Goal: Browse casually

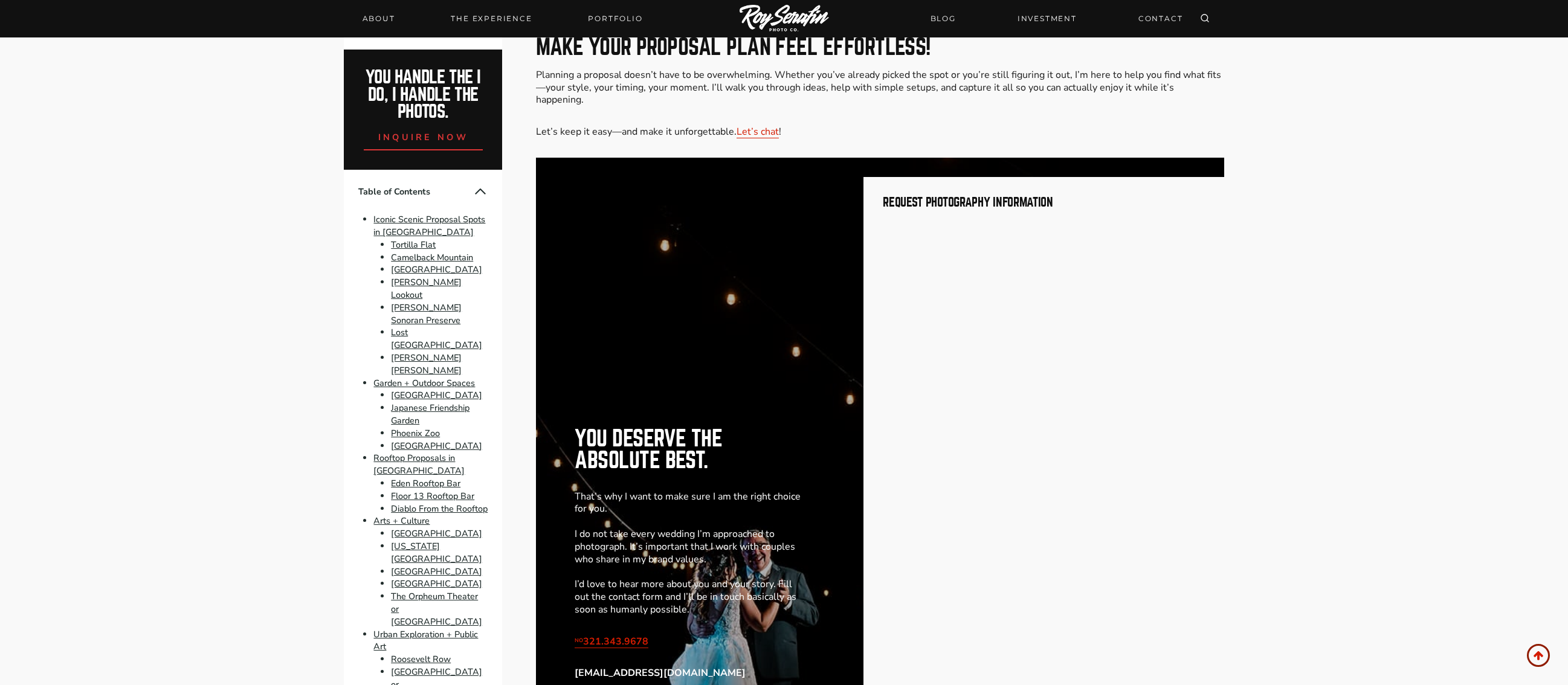
scroll to position [10846, 0]
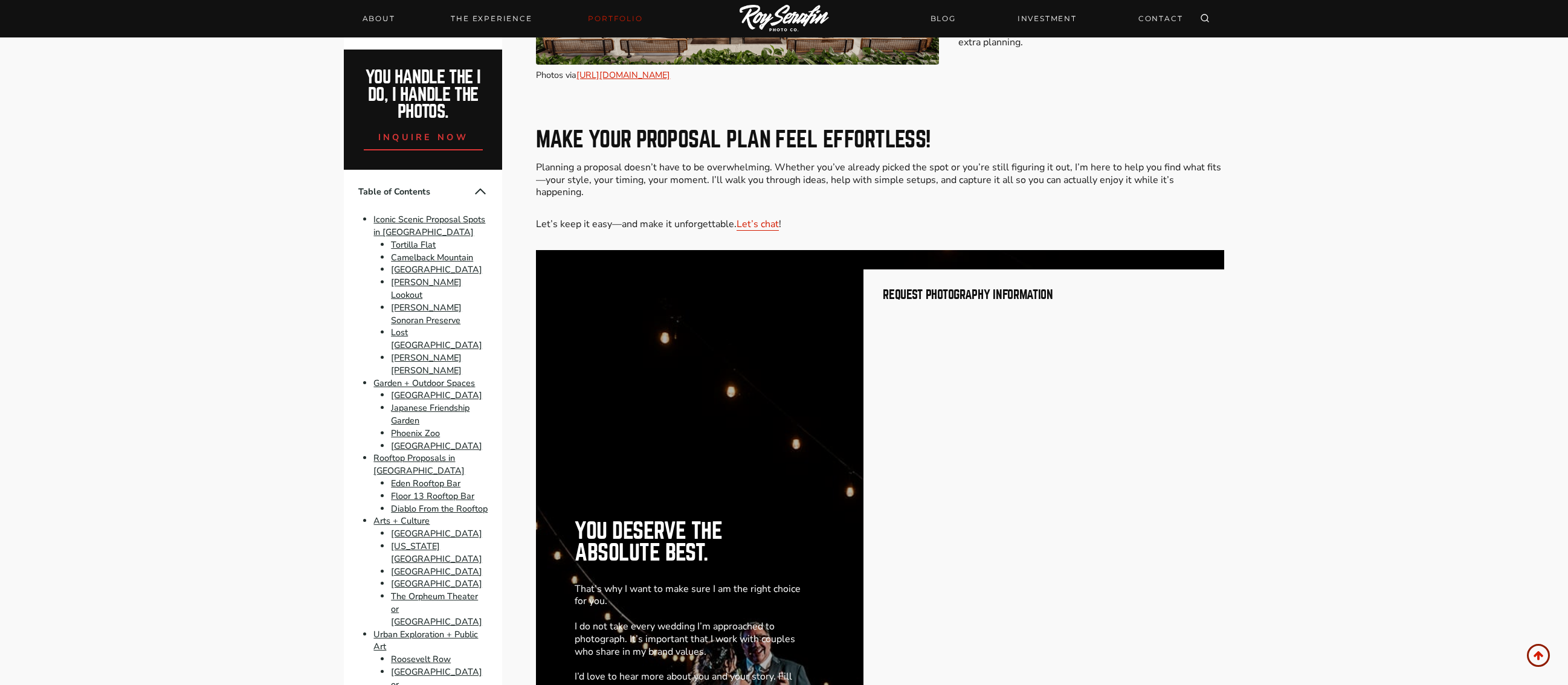
click at [599, 15] on link "Portfolio" at bounding box center [615, 18] width 69 height 17
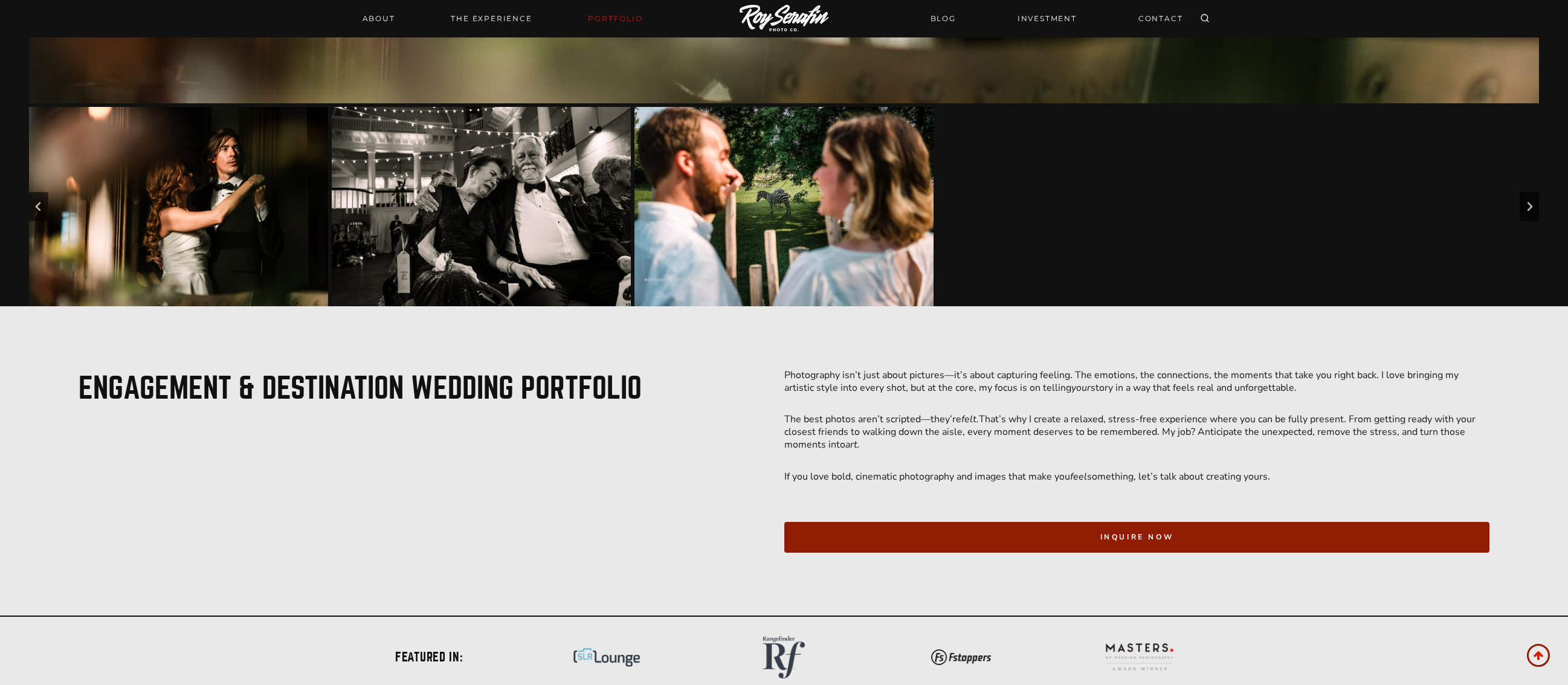
scroll to position [1380, 0]
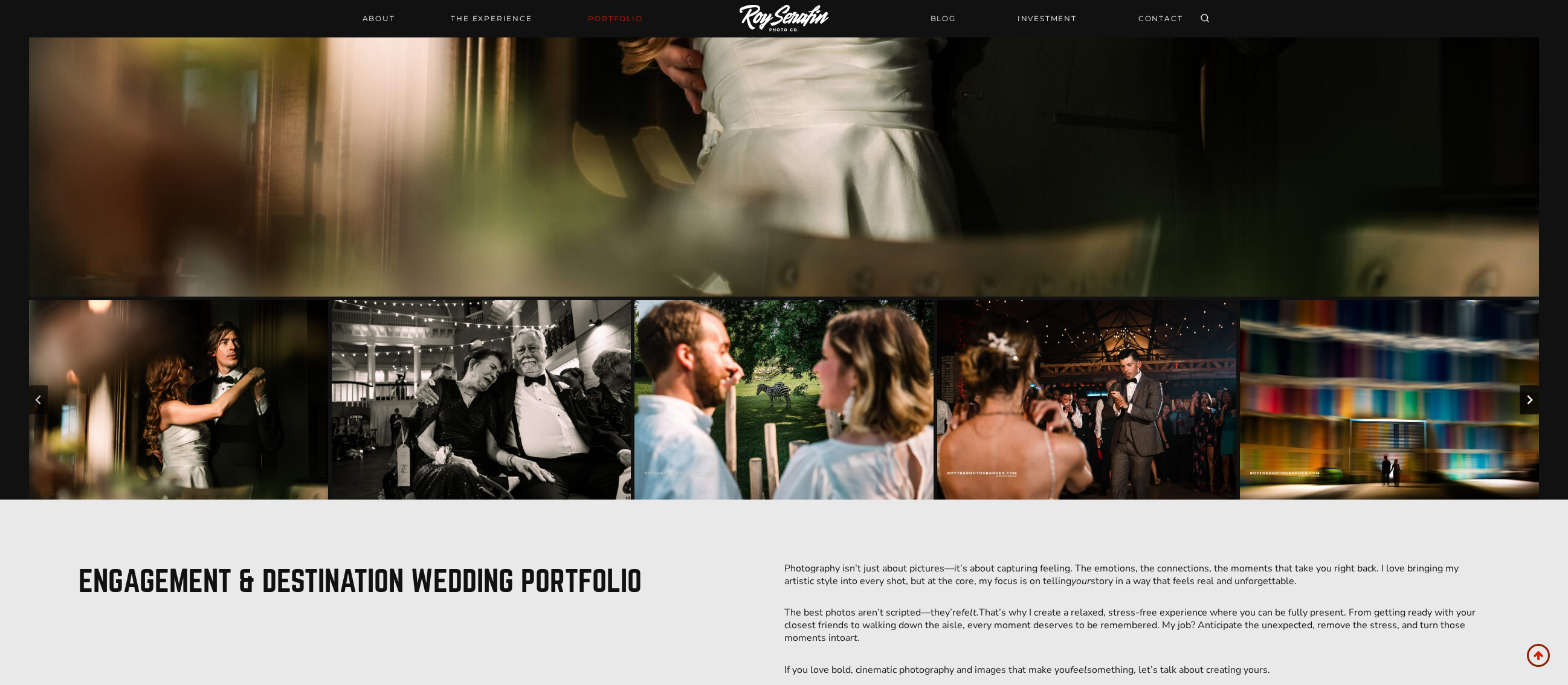
click at [1525, 396] on icon "Next slide" at bounding box center [1529, 400] width 10 height 10
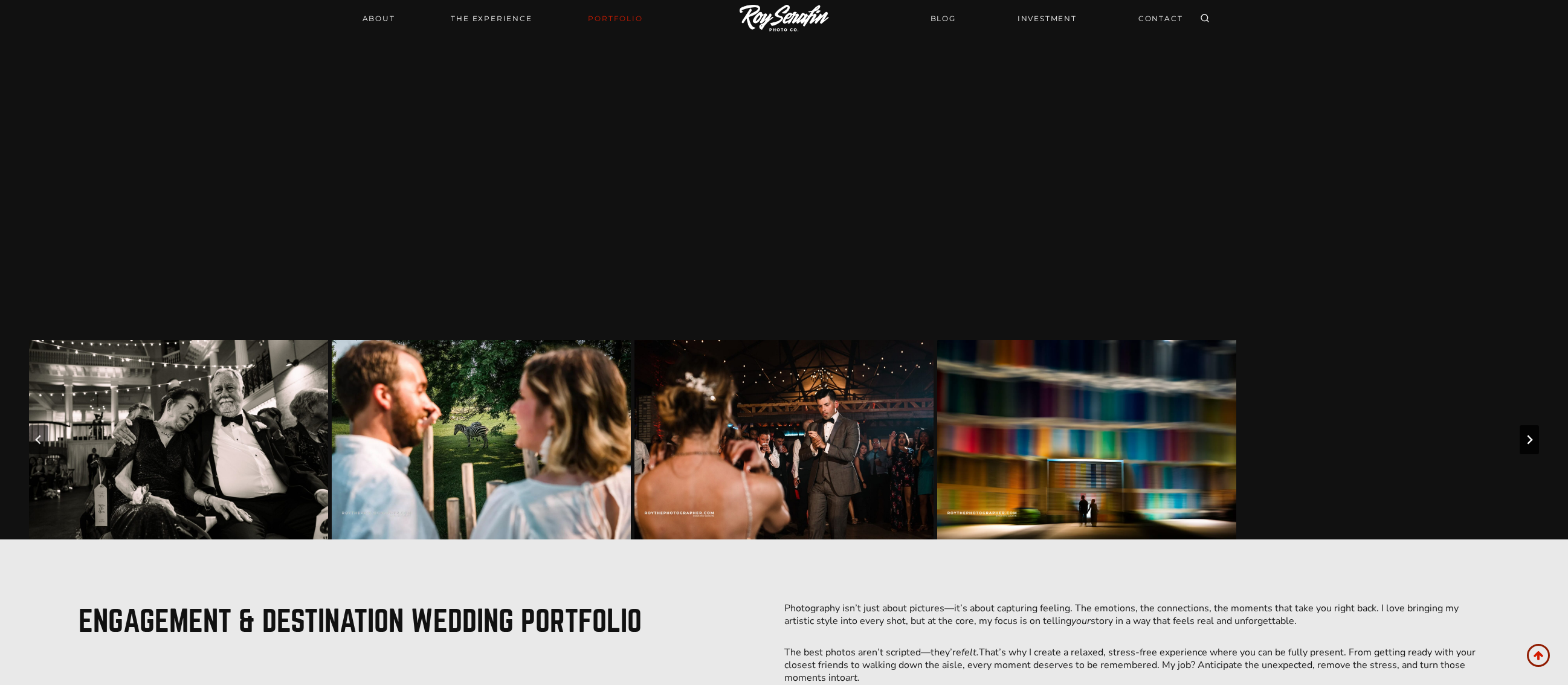
scroll to position [737, 0]
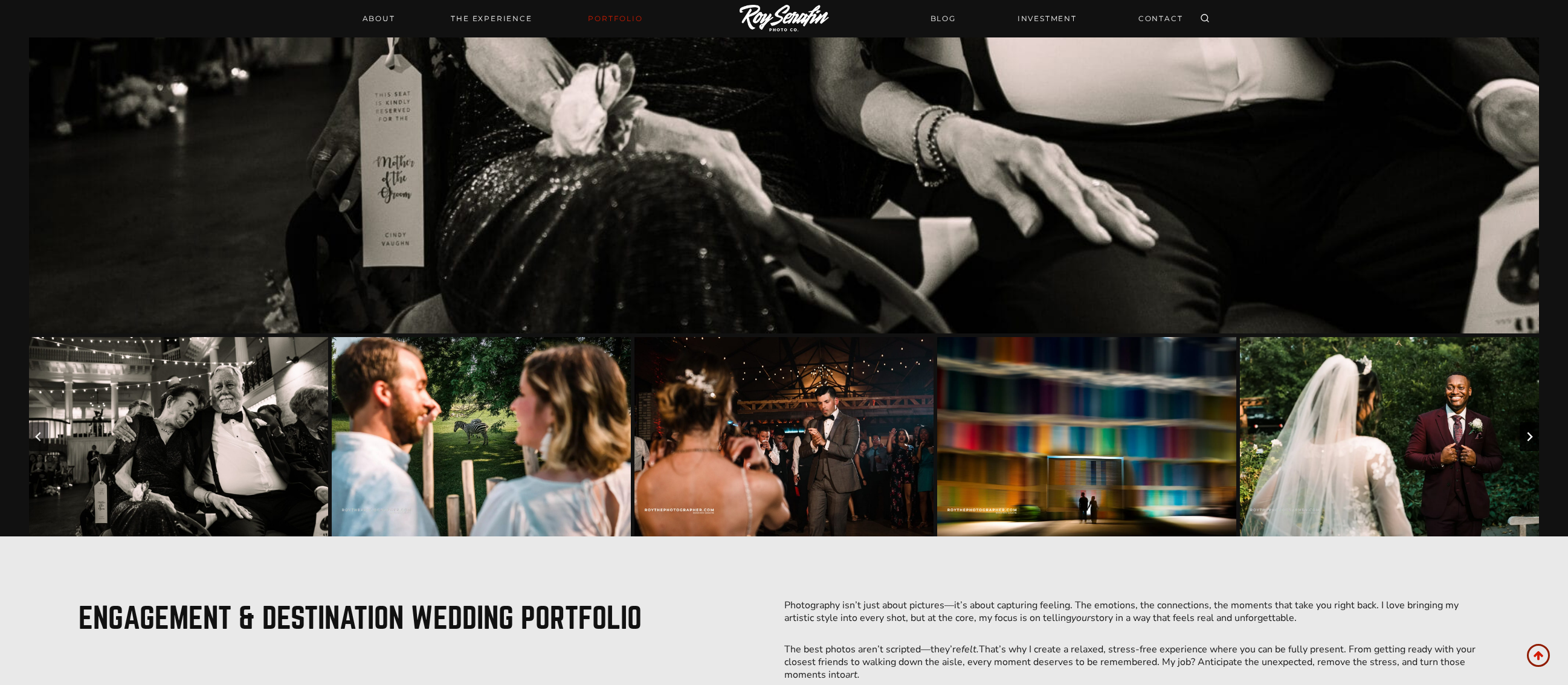
click at [1532, 437] on icon "Next slide" at bounding box center [1529, 437] width 10 height 10
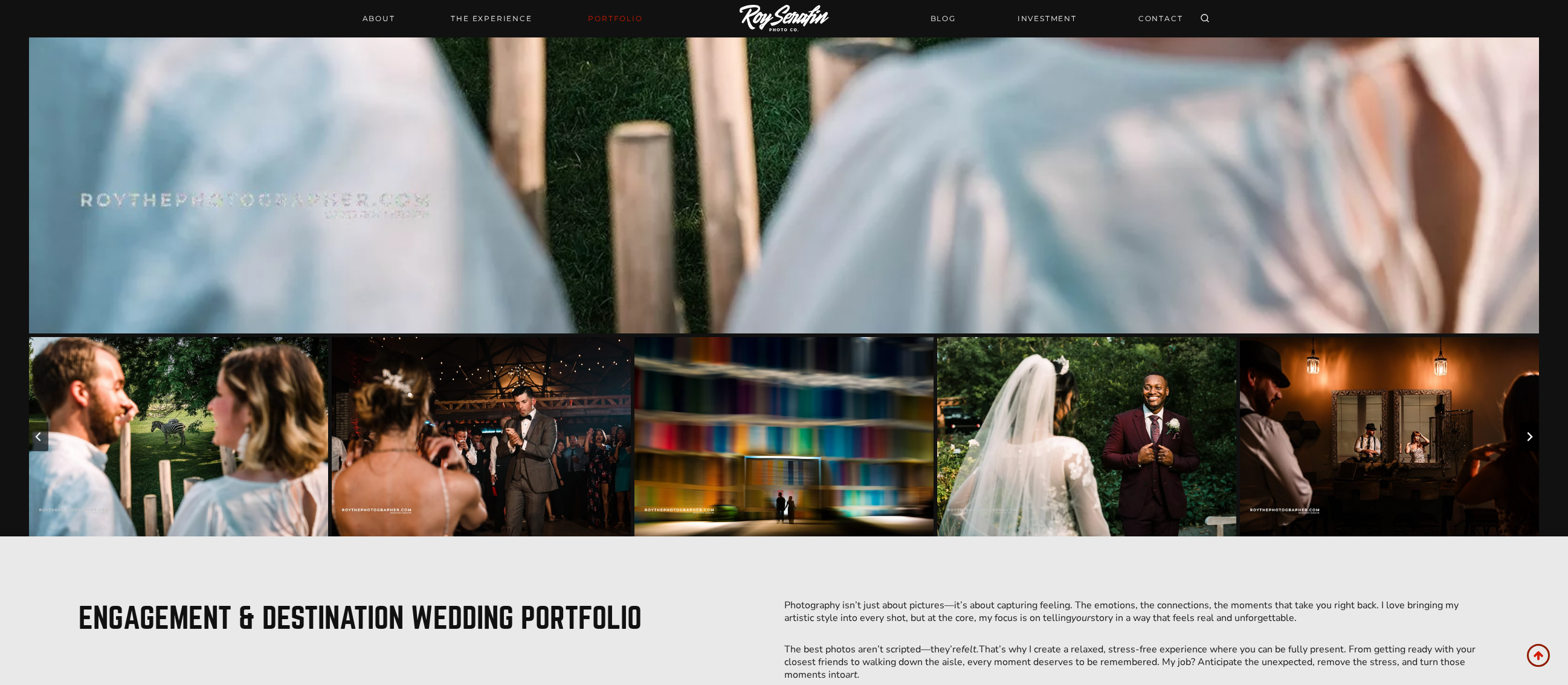
click at [1532, 437] on icon "Next slide" at bounding box center [1529, 437] width 10 height 10
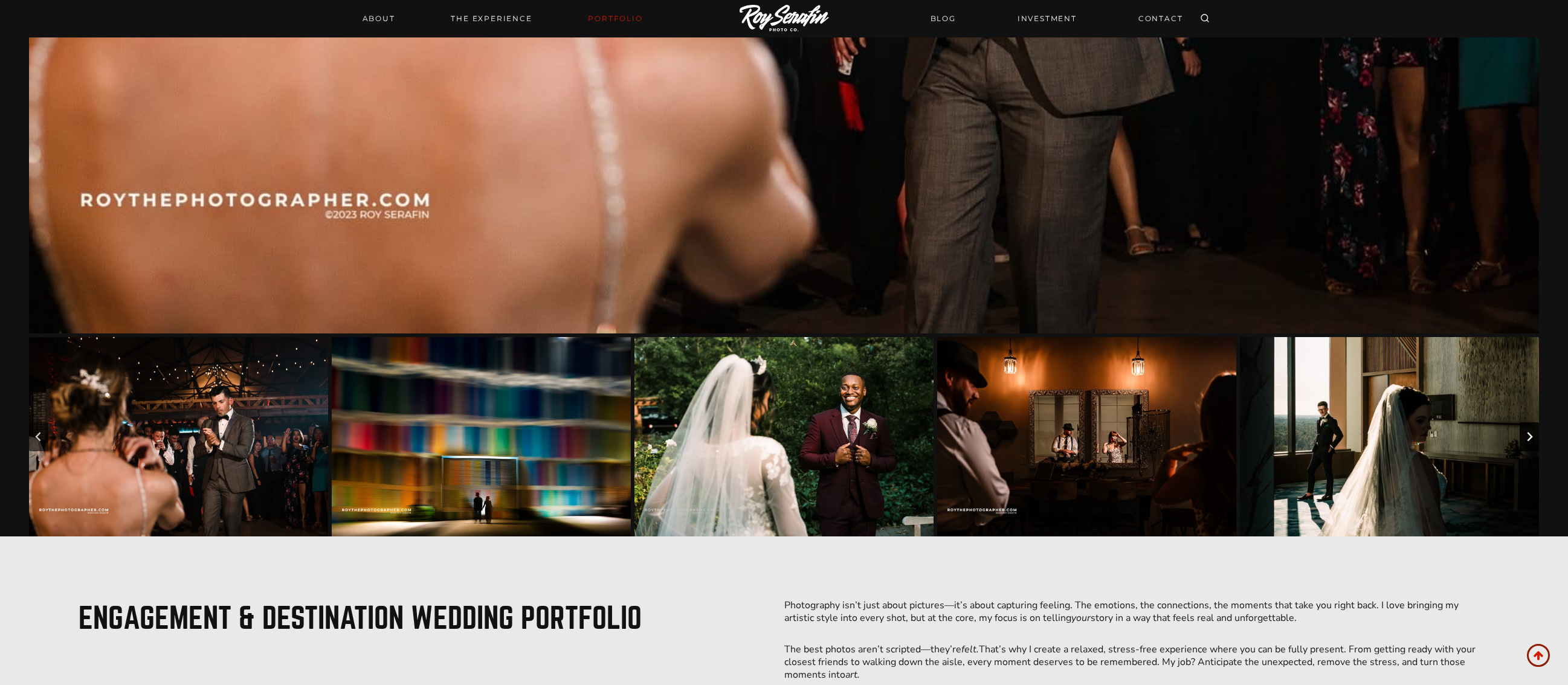
click at [1532, 437] on icon "Next slide" at bounding box center [1529, 437] width 10 height 10
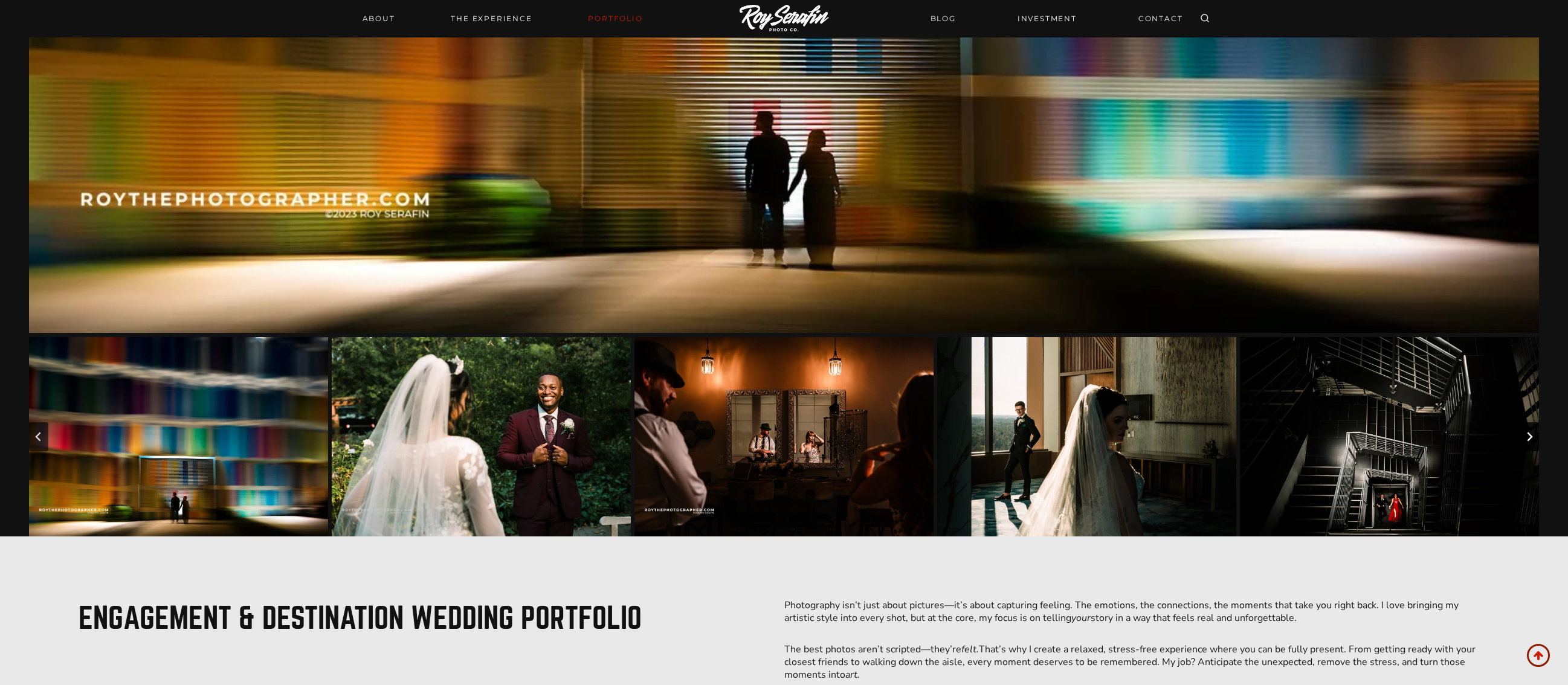
click at [1532, 437] on icon "Next slide" at bounding box center [1529, 437] width 10 height 10
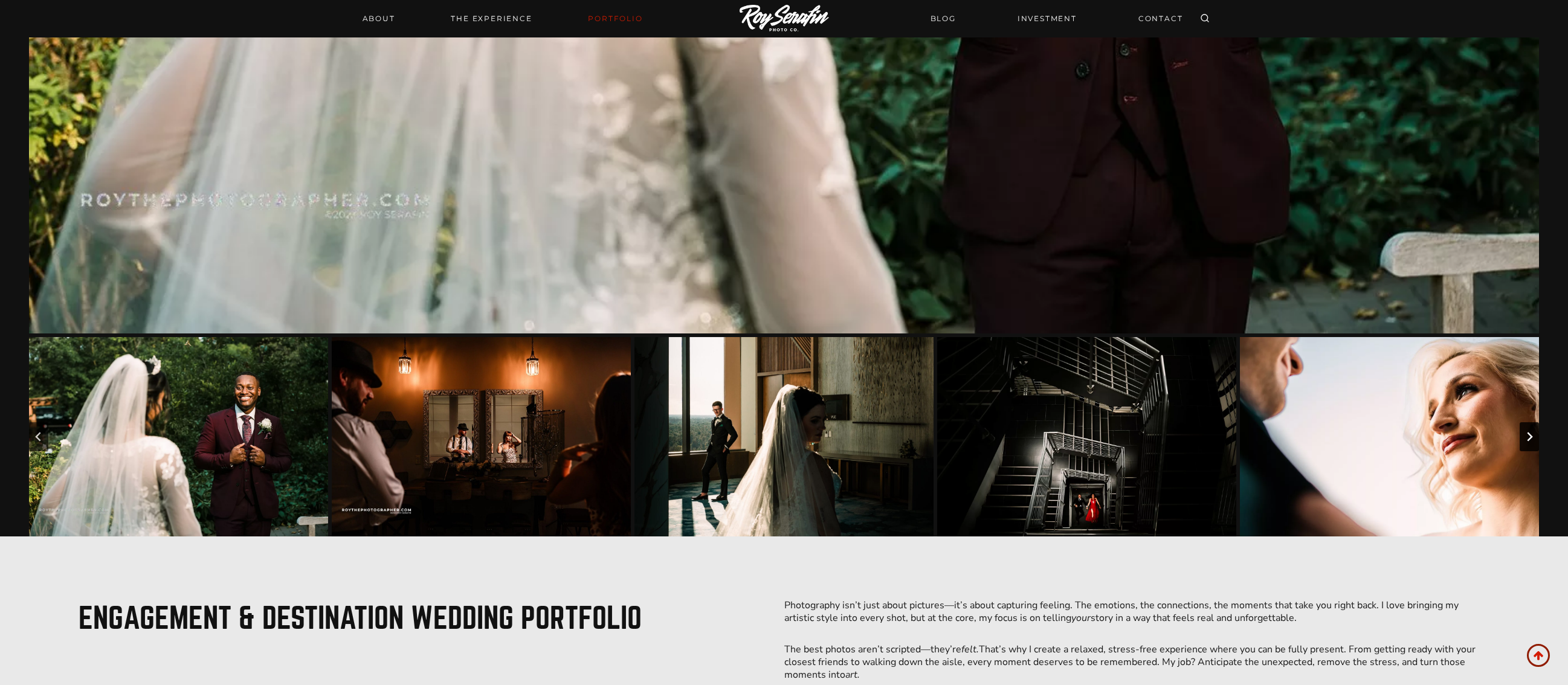
click at [1532, 437] on icon "Next slide" at bounding box center [1529, 437] width 10 height 10
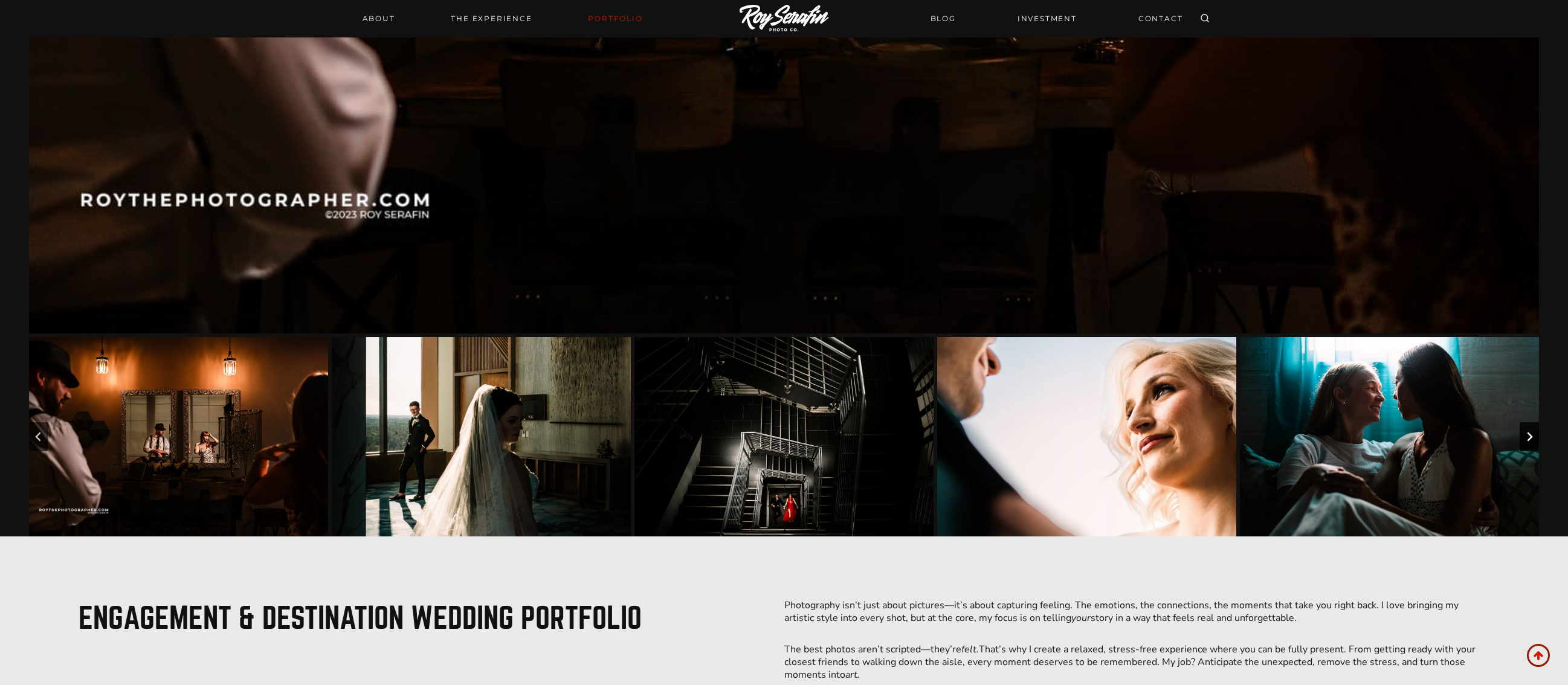
click at [1532, 437] on icon "Next slide" at bounding box center [1529, 437] width 10 height 10
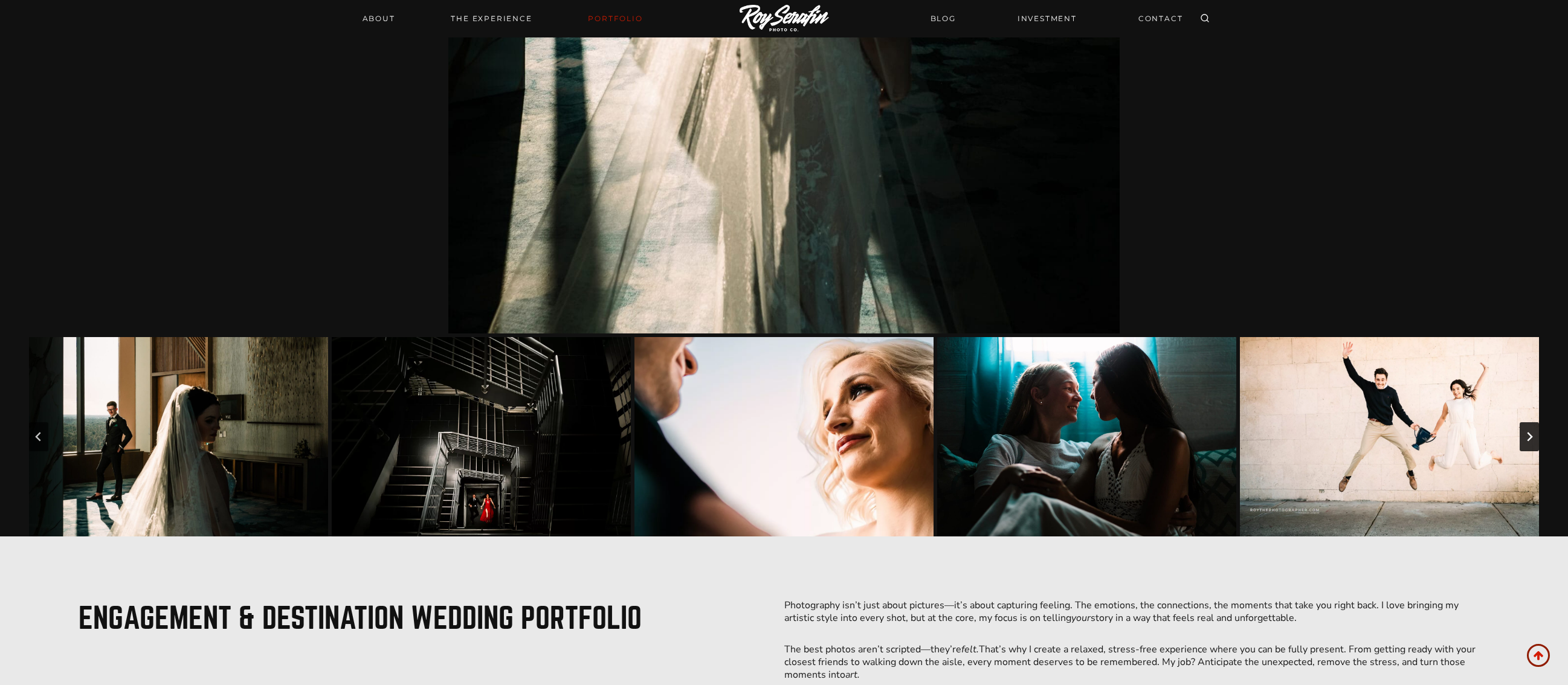
click at [1532, 437] on icon "Next slide" at bounding box center [1529, 437] width 10 height 10
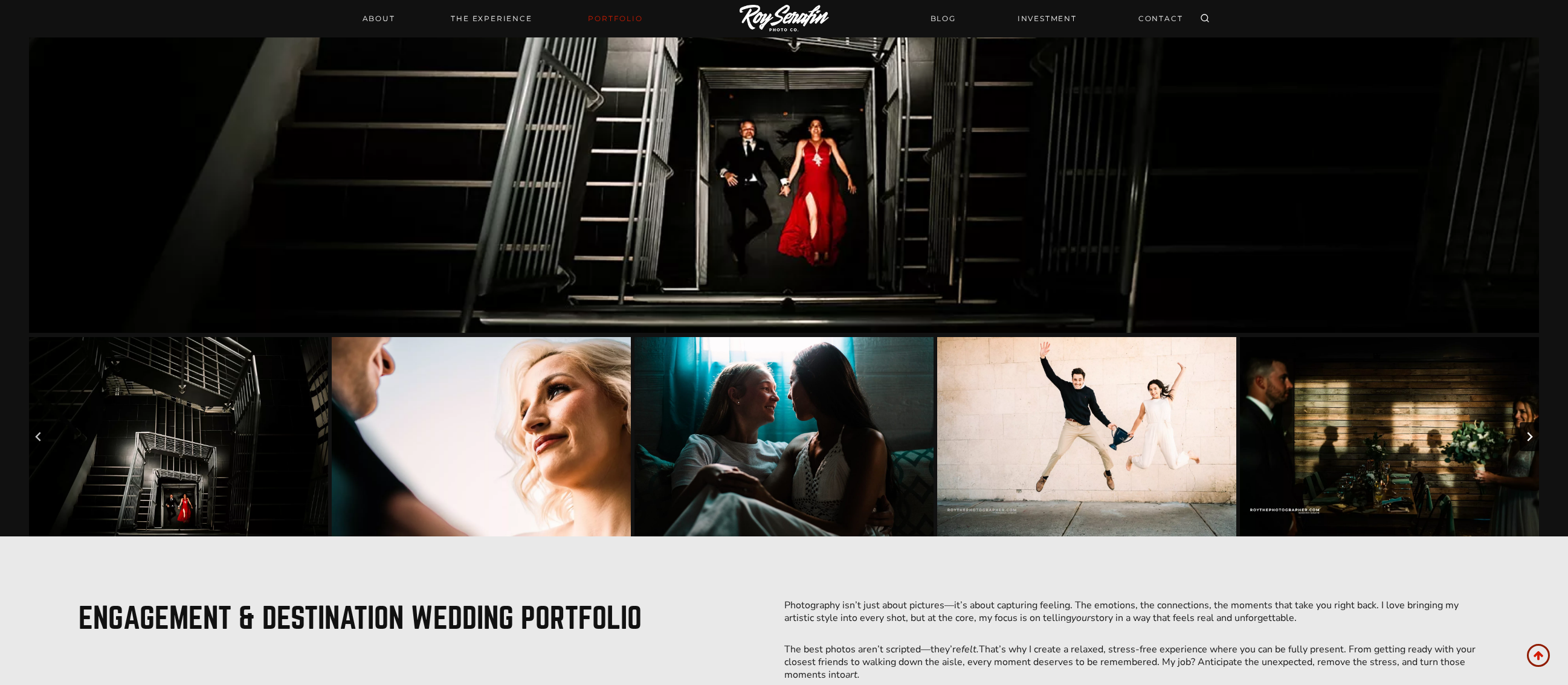
click at [1532, 437] on icon "Next slide" at bounding box center [1529, 437] width 10 height 10
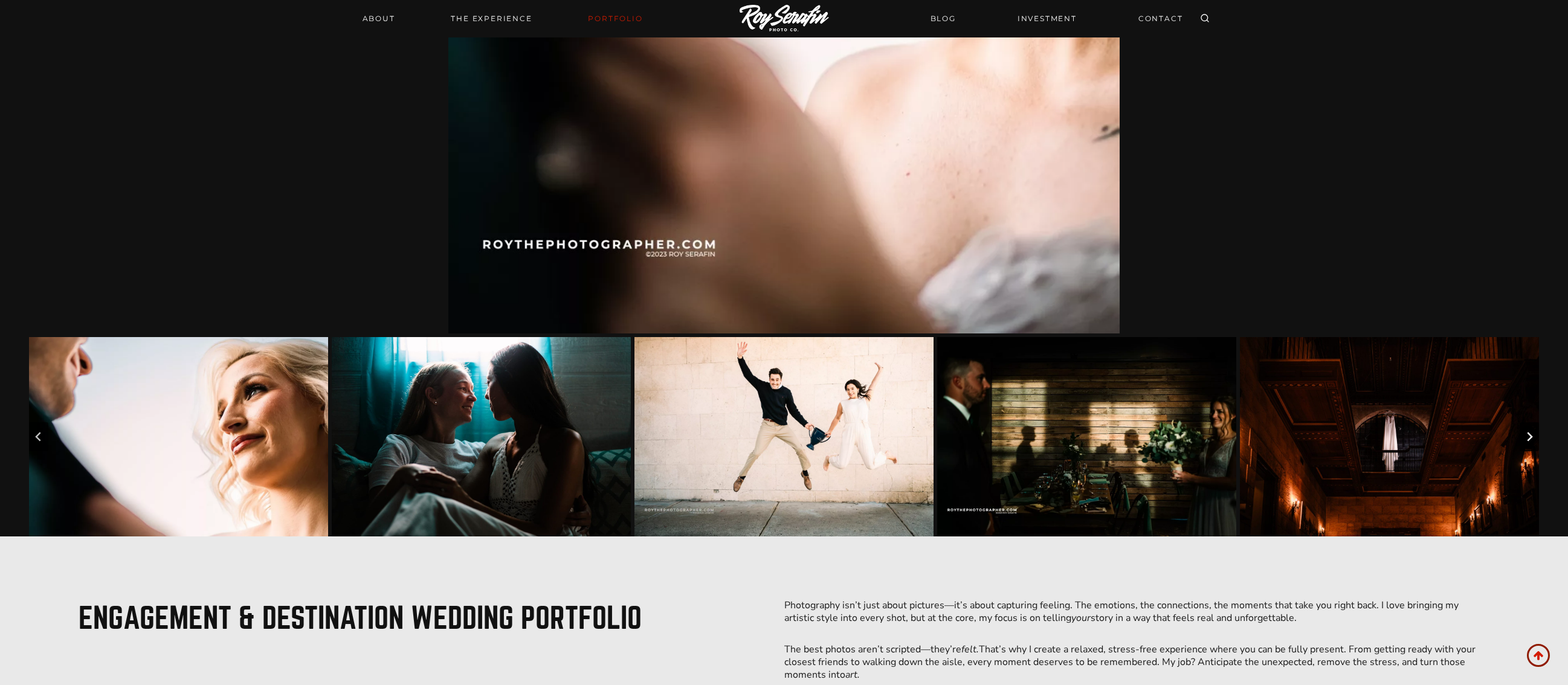
click at [1532, 437] on icon "Next slide" at bounding box center [1529, 437] width 10 height 10
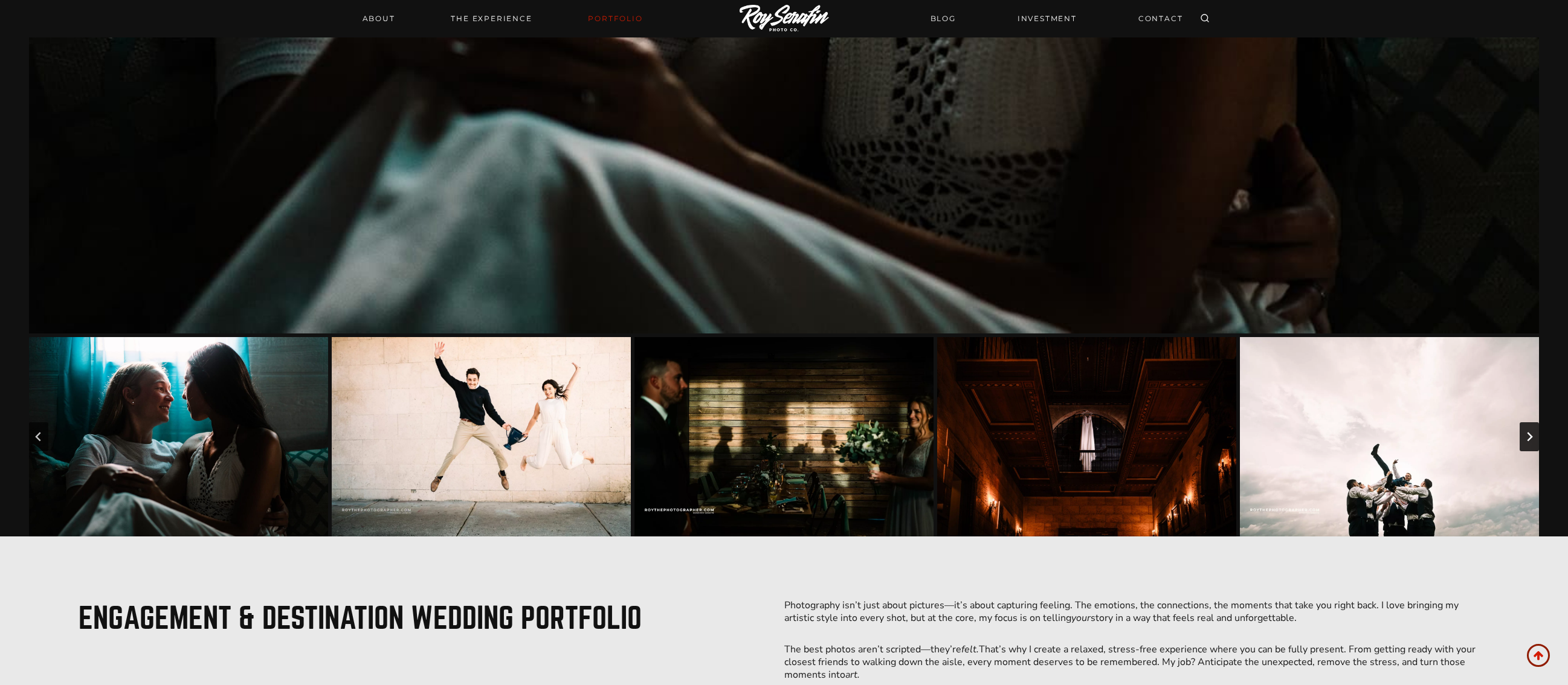
click at [1532, 437] on icon "Next slide" at bounding box center [1529, 437] width 10 height 10
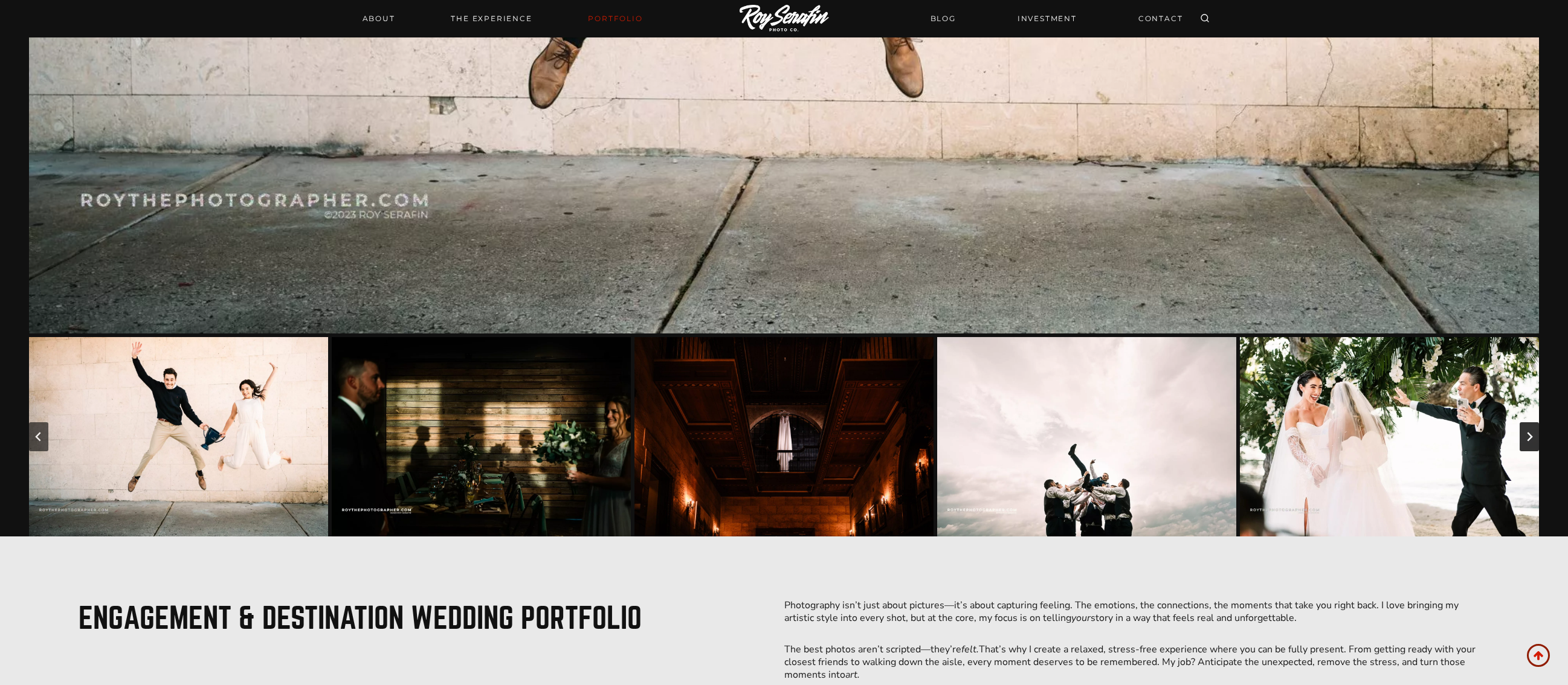
click at [1532, 437] on icon "Next slide" at bounding box center [1529, 437] width 10 height 10
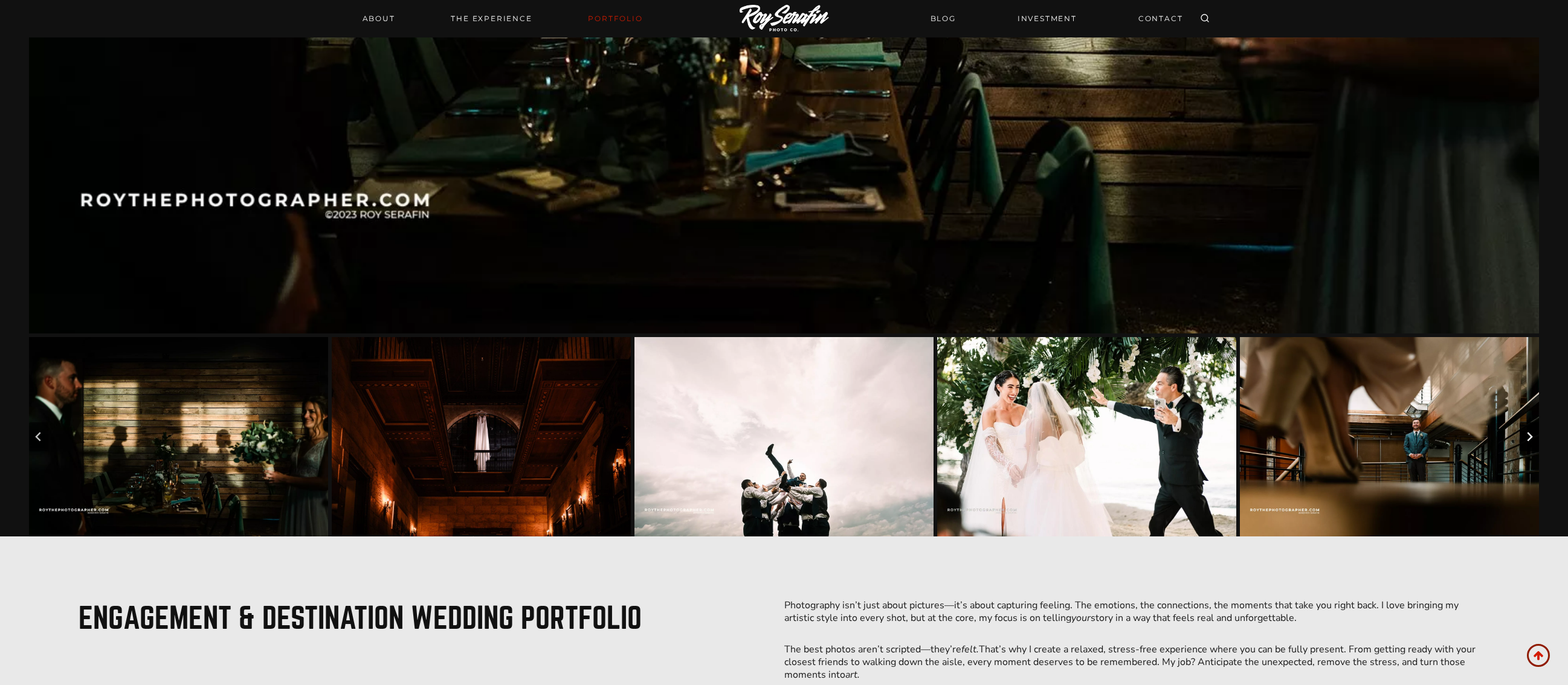
click at [1532, 437] on icon "Next slide" at bounding box center [1529, 437] width 10 height 10
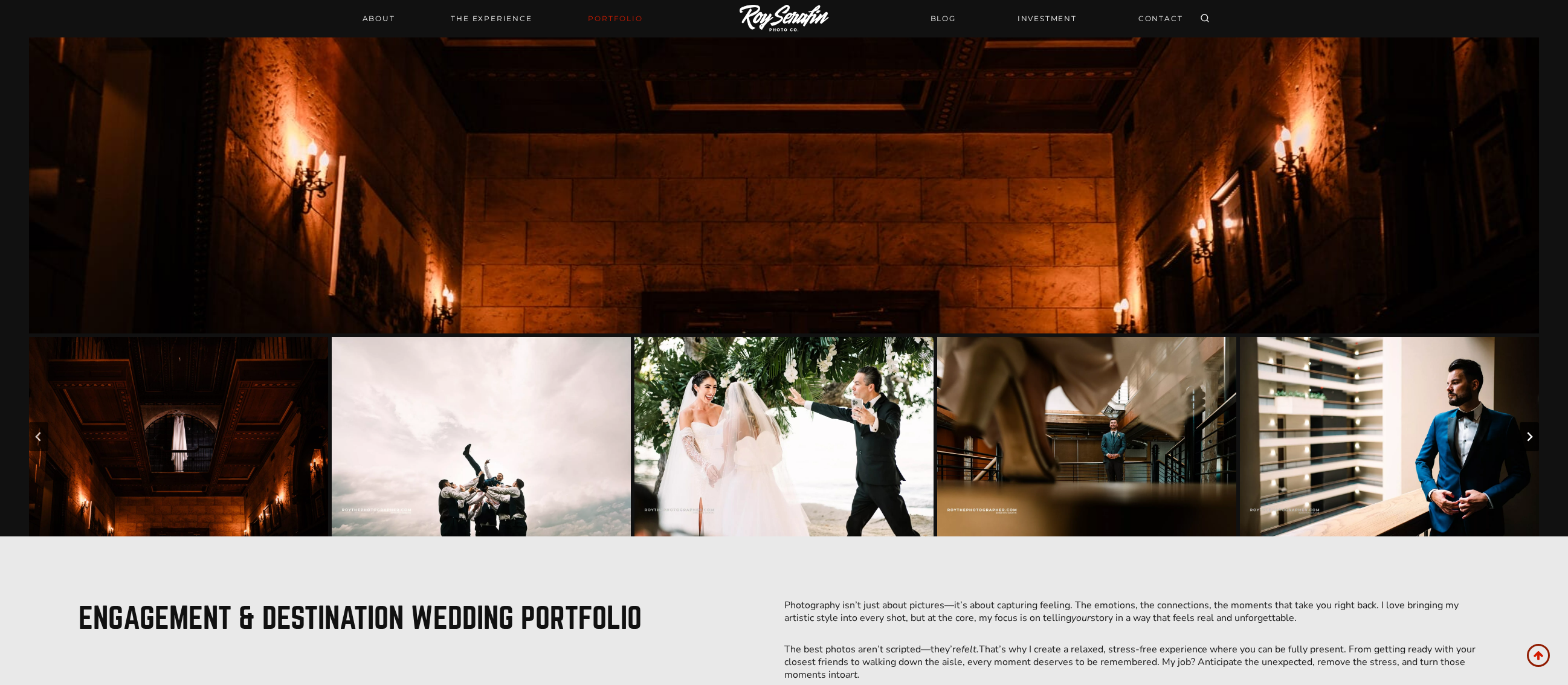
click at [1532, 437] on icon "Next slide" at bounding box center [1529, 437] width 10 height 10
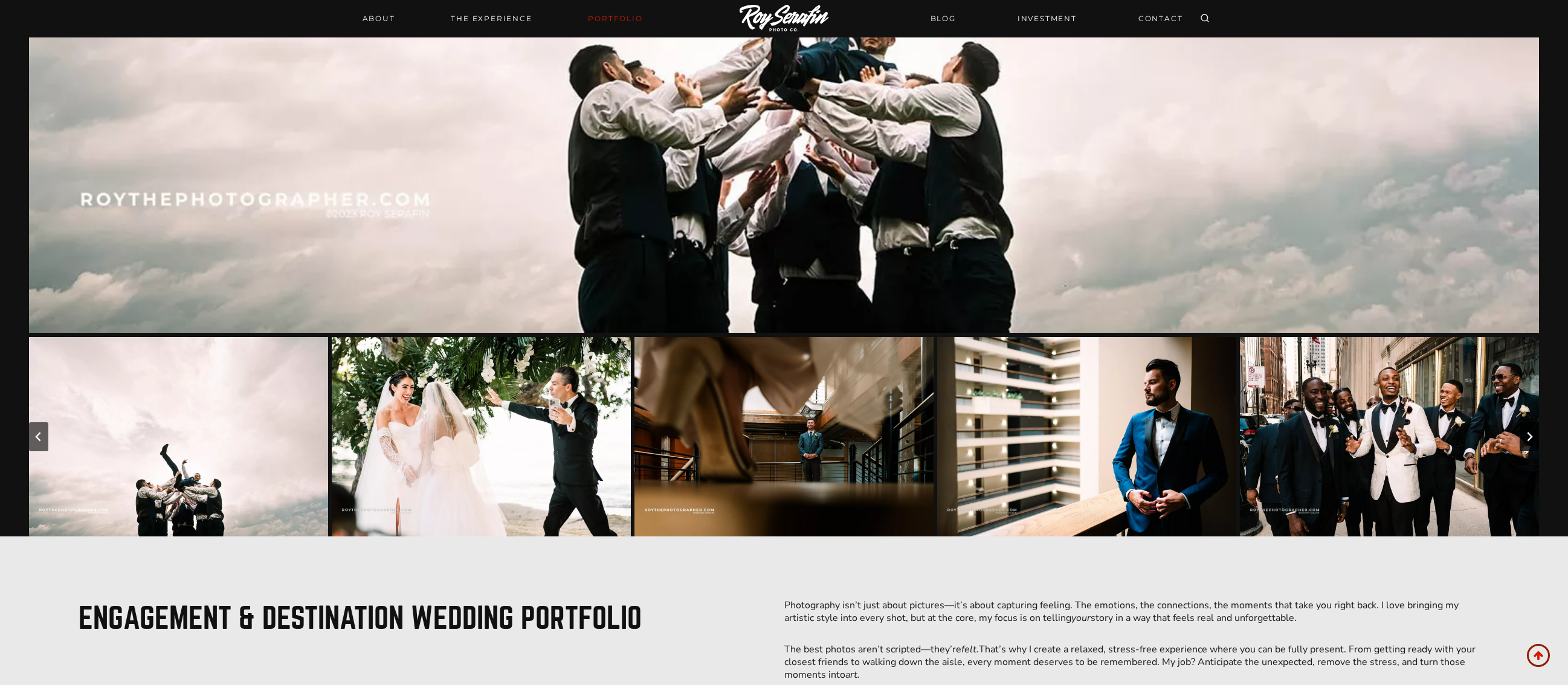
click at [1532, 438] on icon "Next slide" at bounding box center [1529, 437] width 10 height 10
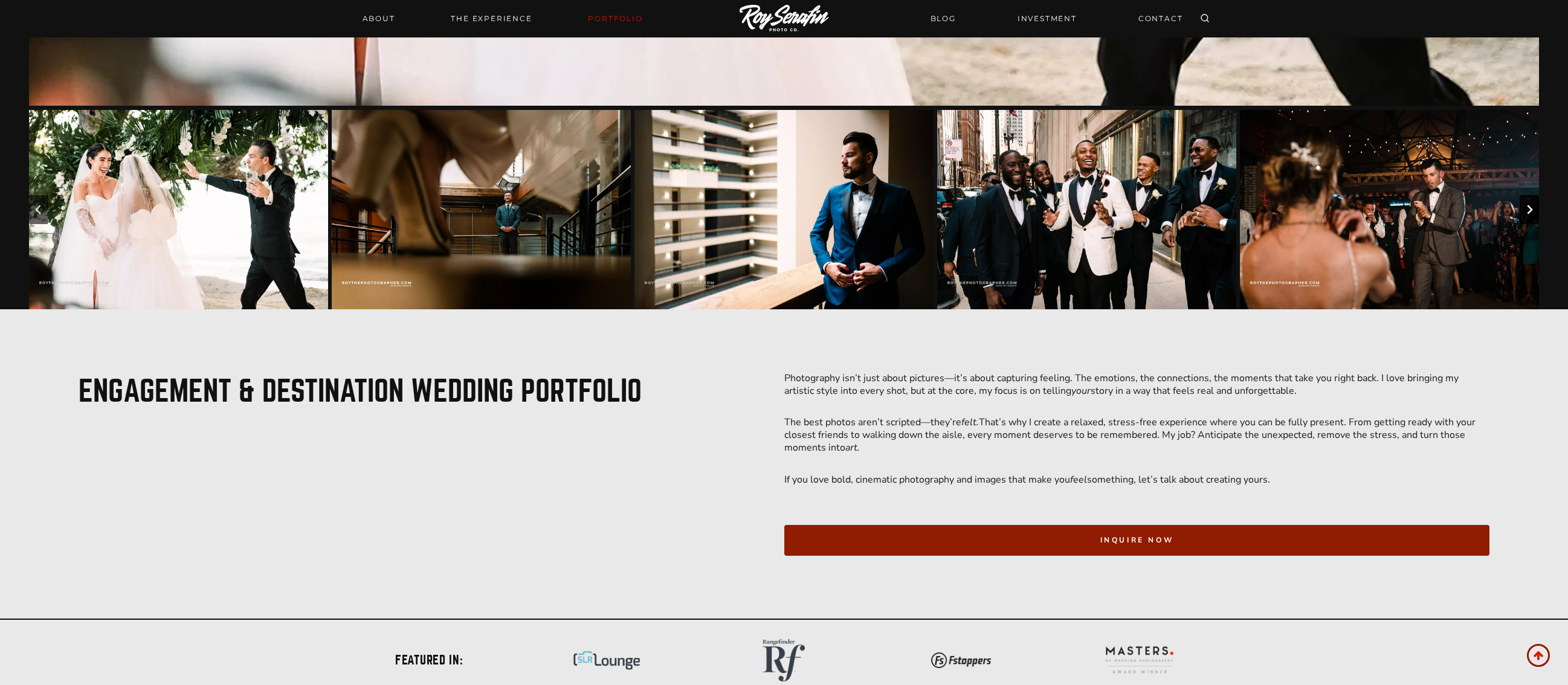
scroll to position [870, 0]
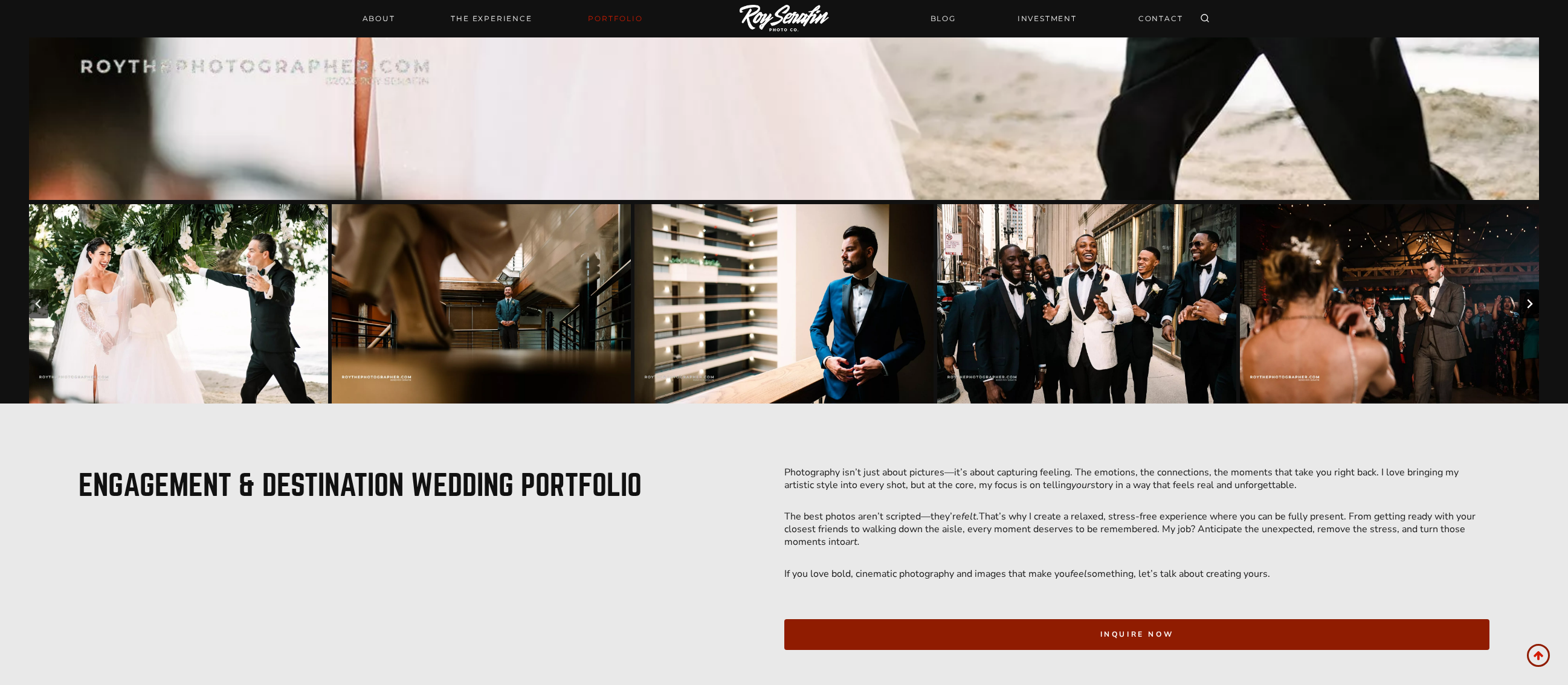
click at [1531, 299] on icon "Next slide" at bounding box center [1529, 304] width 10 height 10
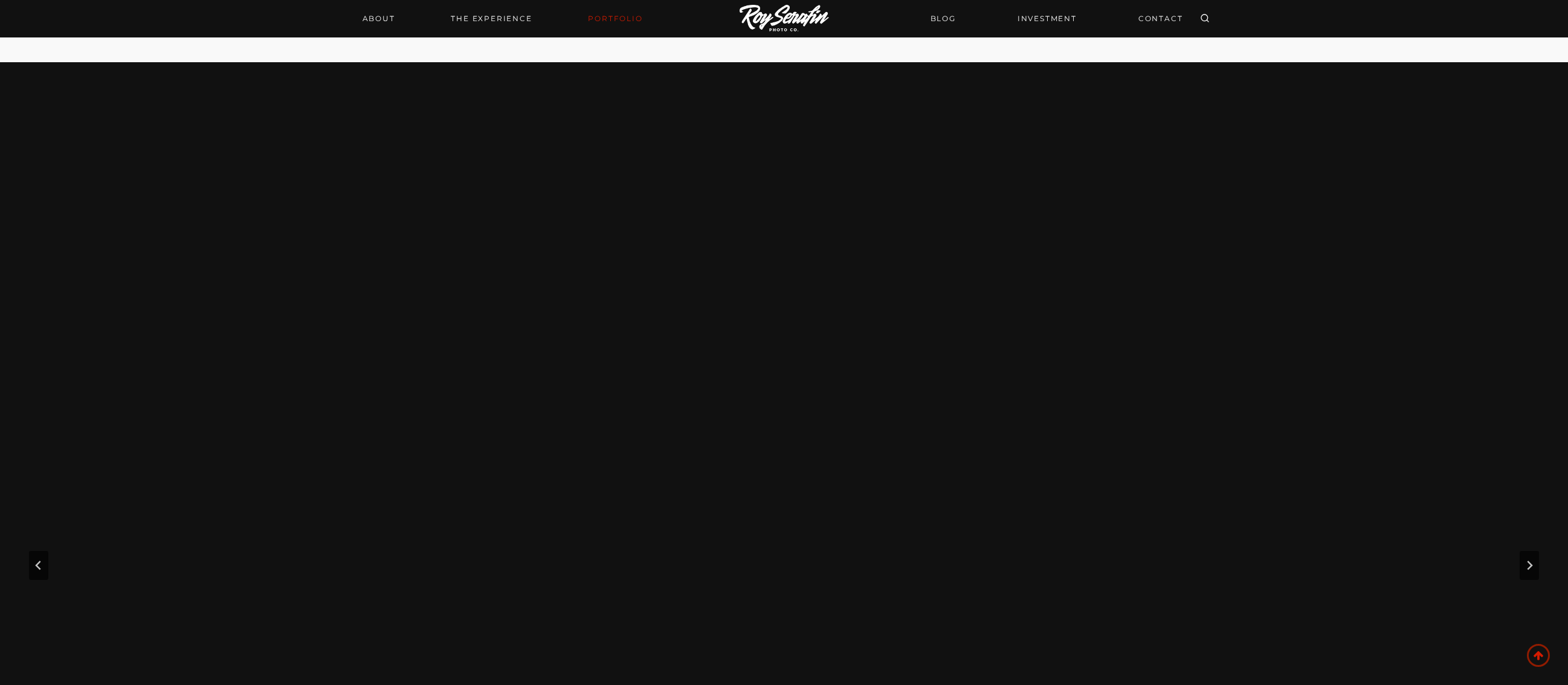
scroll to position [0, 0]
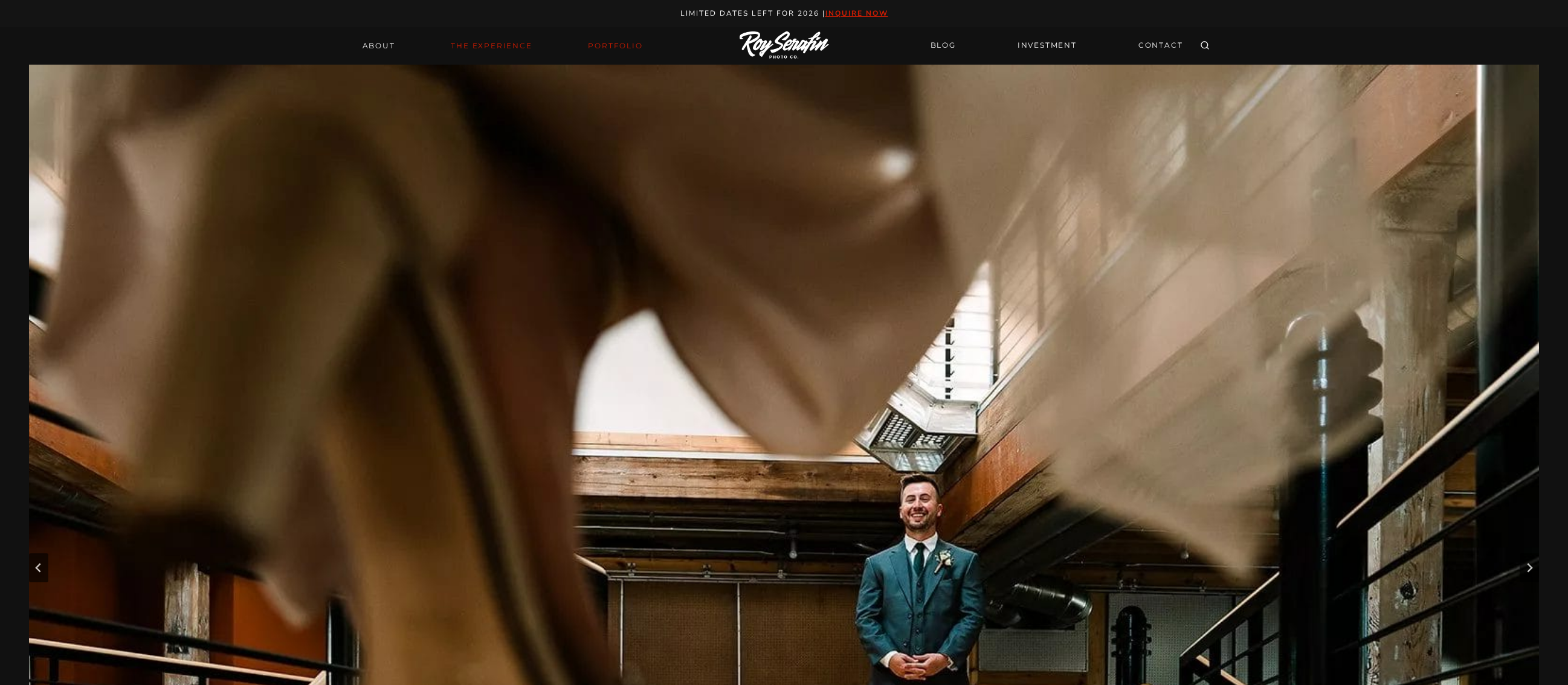
click at [494, 45] on link "THE EXPERIENCE" at bounding box center [491, 46] width 96 height 17
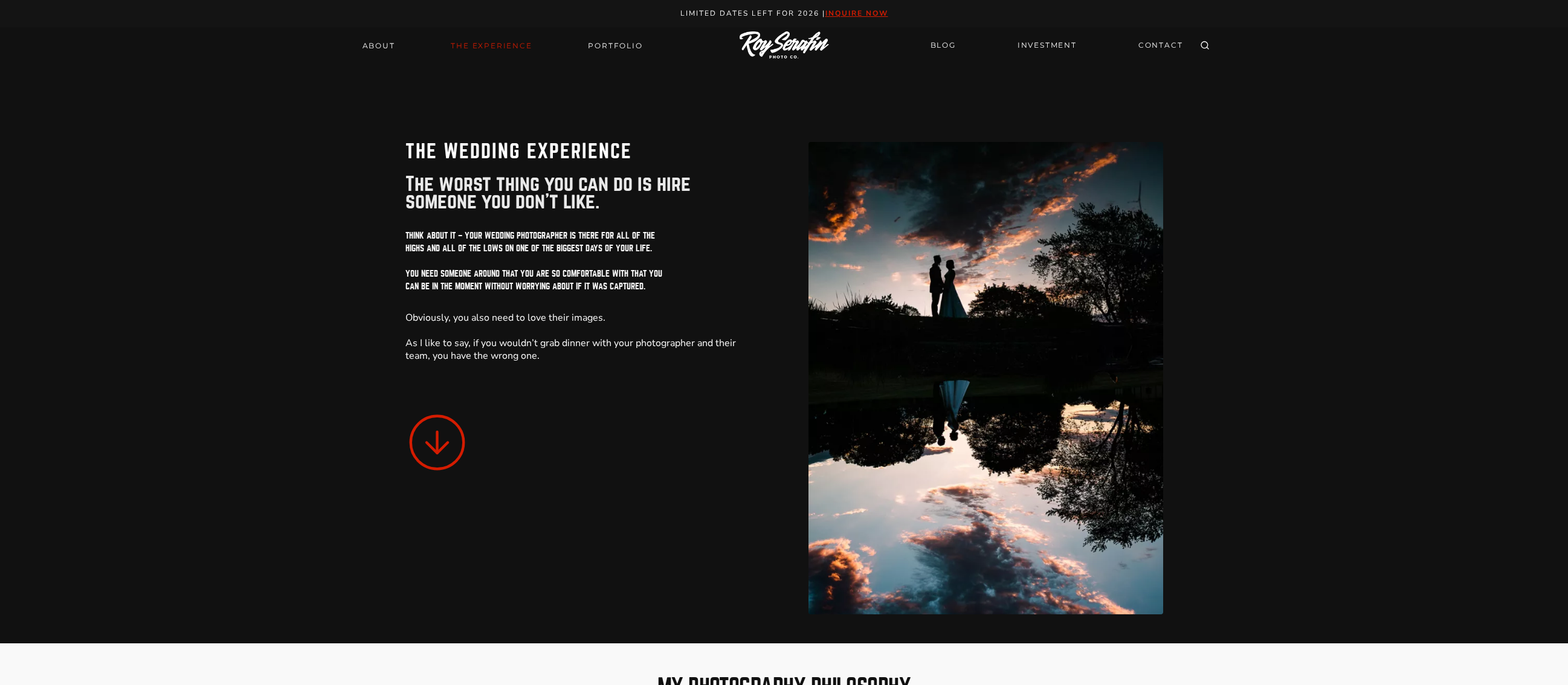
click at [659, 52] on div at bounding box center [698, 46] width 84 height 38
click at [637, 43] on link "Portfolio" at bounding box center [615, 46] width 69 height 17
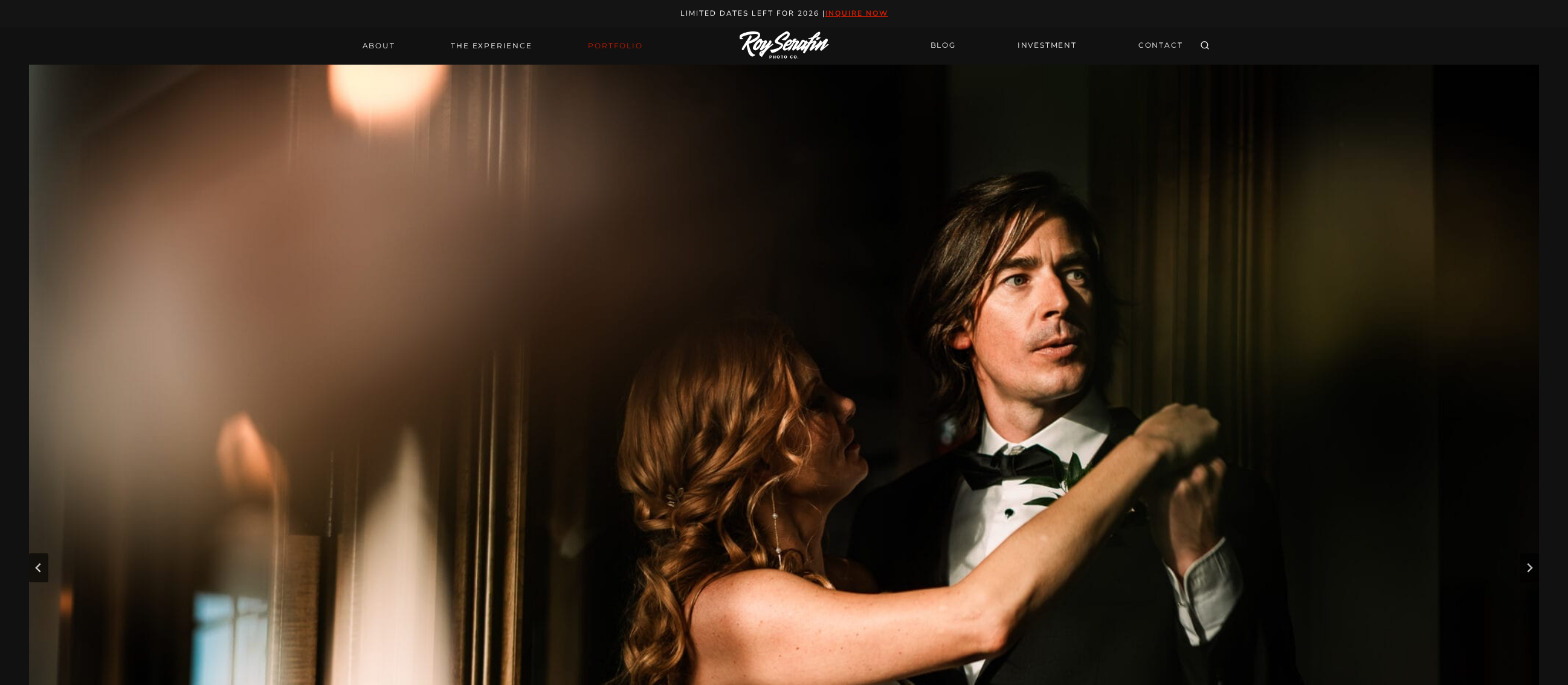
click at [706, 261] on img "1 of 28" at bounding box center [784, 567] width 1510 height 1006
click at [1529, 563] on icon "Next slide" at bounding box center [1529, 568] width 10 height 10
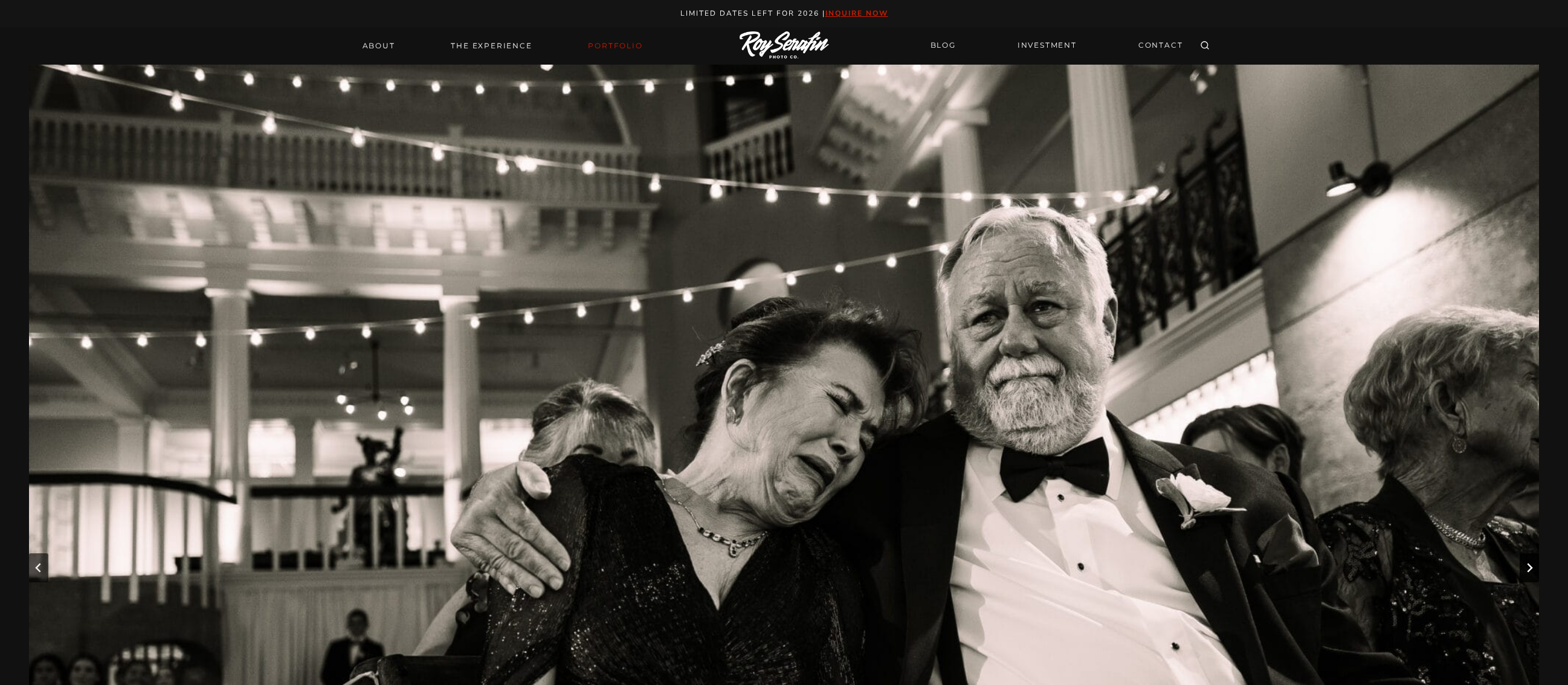
click at [1529, 563] on icon "Next slide" at bounding box center [1529, 568] width 10 height 10
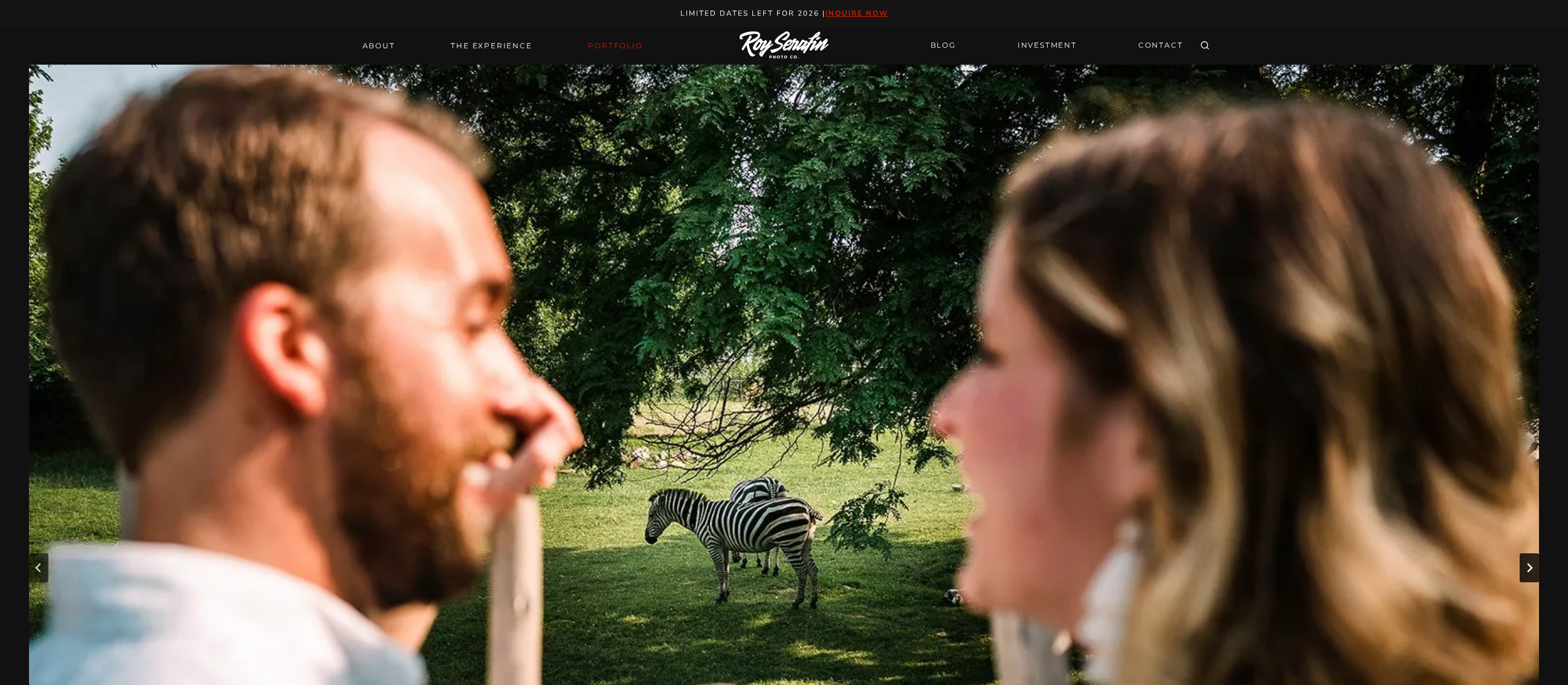
click at [1529, 563] on icon "Next slide" at bounding box center [1529, 568] width 10 height 10
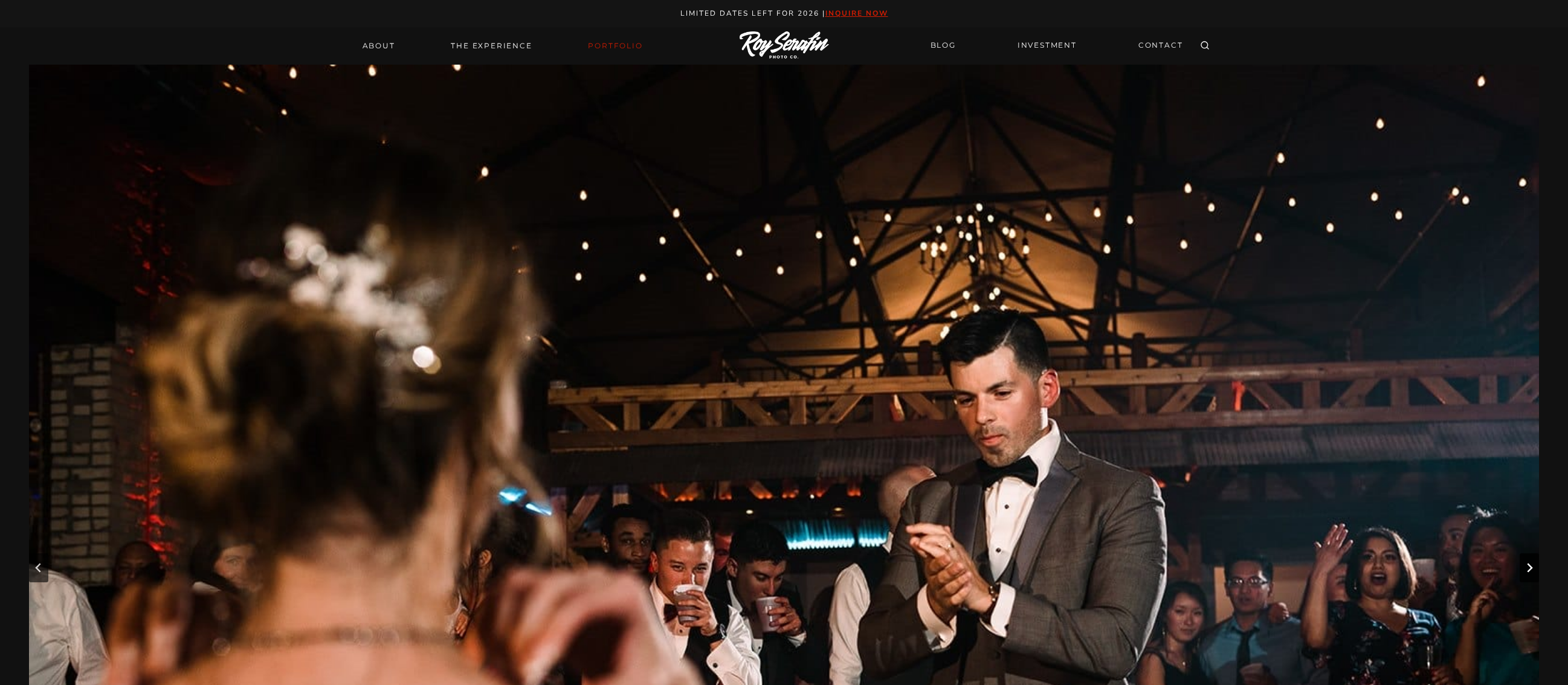
click at [1529, 563] on icon "Next slide" at bounding box center [1529, 568] width 10 height 10
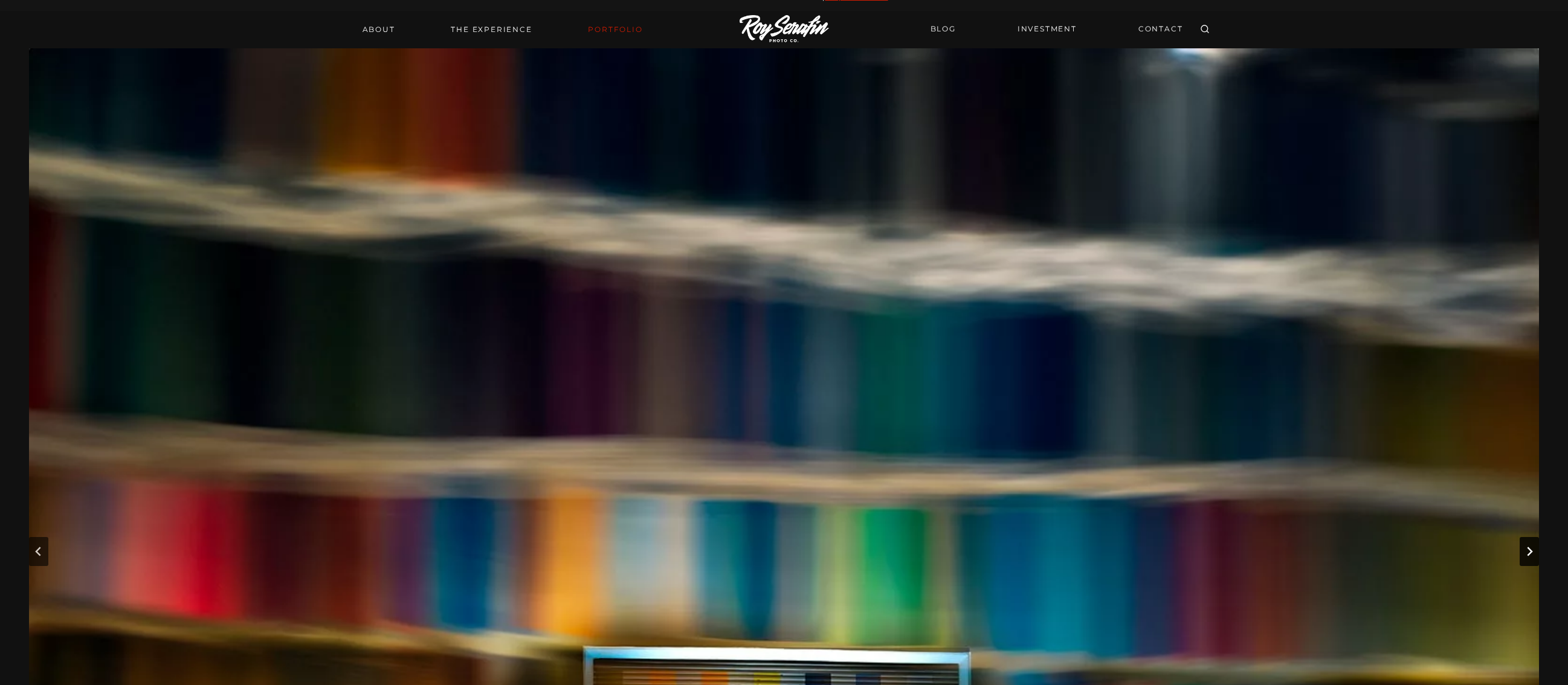
scroll to position [25, 0]
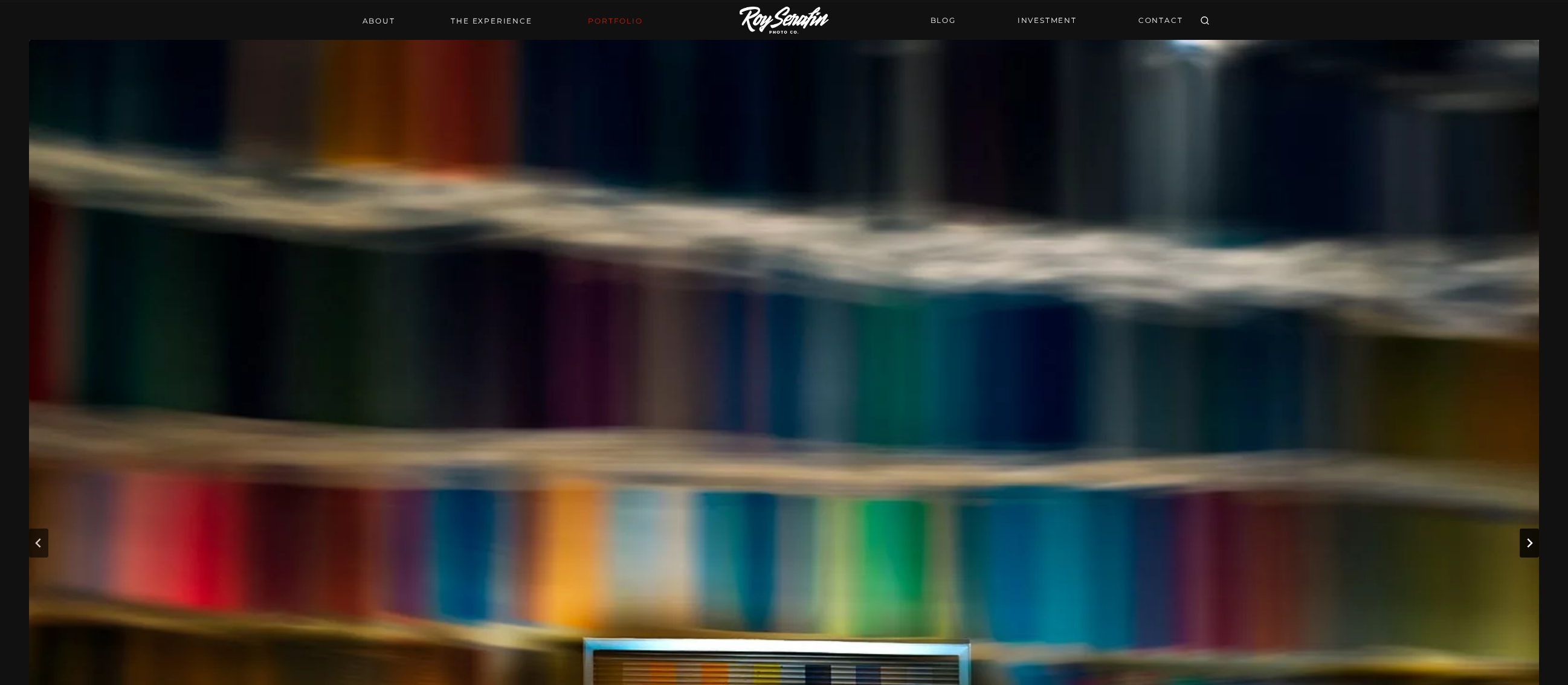
click at [1530, 551] on button "Next slide" at bounding box center [1529, 543] width 19 height 29
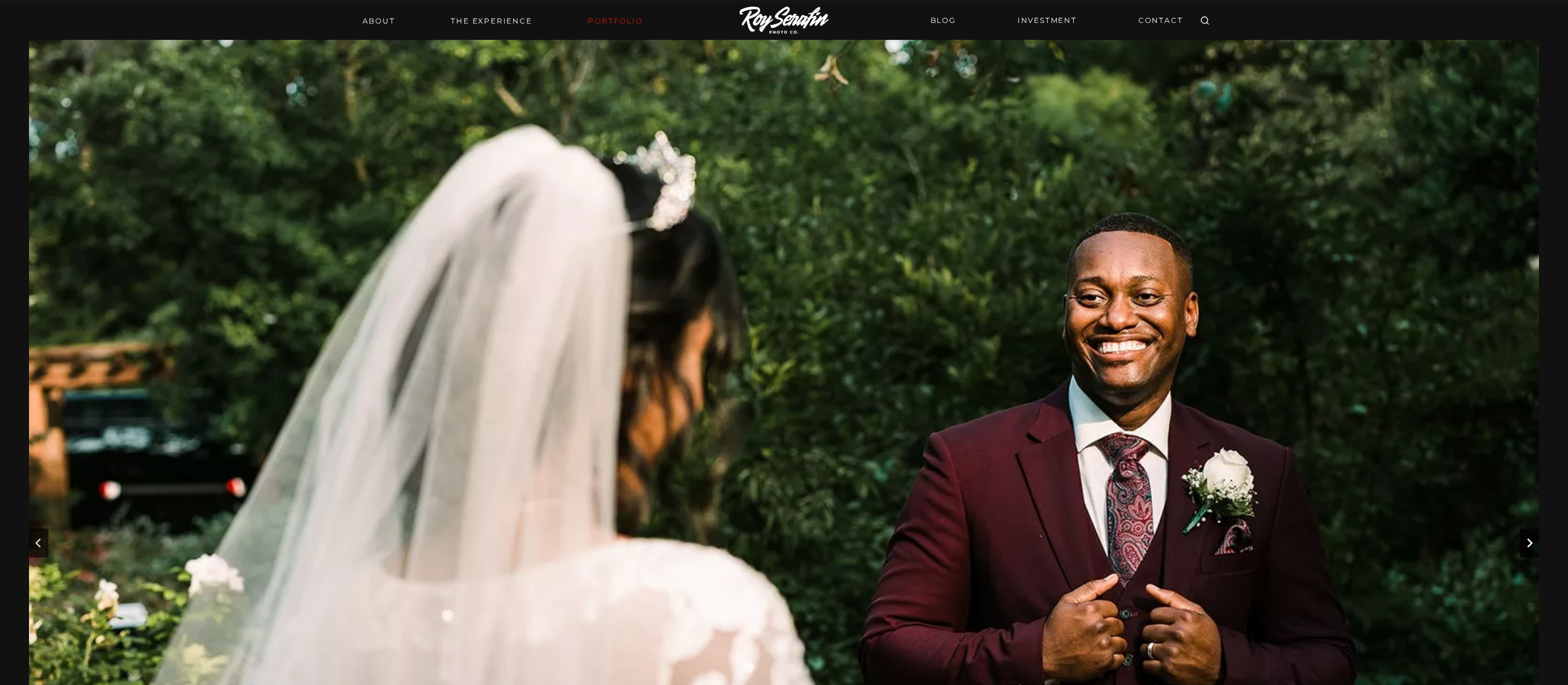
click at [1530, 545] on icon "Next slide" at bounding box center [1529, 543] width 10 height 10
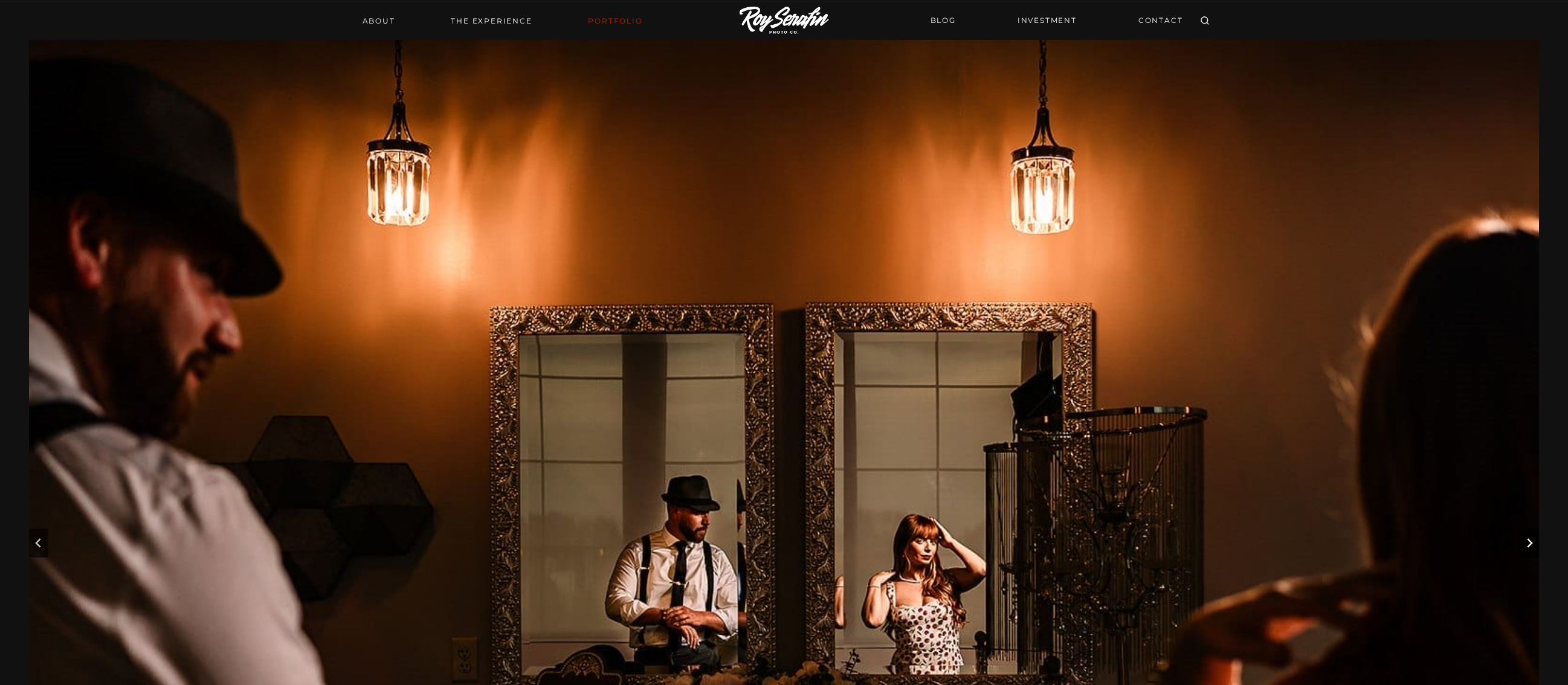
click at [1530, 545] on icon "Next slide" at bounding box center [1529, 543] width 10 height 10
